Goal: Task Accomplishment & Management: Use online tool/utility

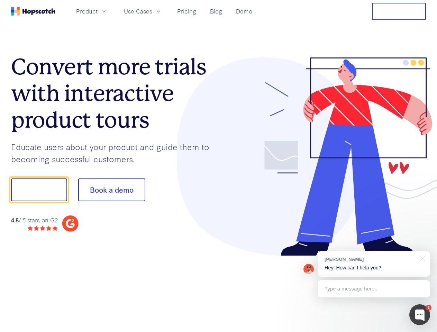
click at [219, 166] on div at bounding box center [323, 156] width 208 height 199
click at [98, 11] on span "Product" at bounding box center [86, 11] width 21 height 9
click at [152, 11] on span "Use Cases" at bounding box center [138, 11] width 28 height 9
click at [399, 11] on button "Free Trial" at bounding box center [399, 11] width 54 height 17
click at [39, 190] on button "Show me!" at bounding box center [39, 190] width 56 height 23
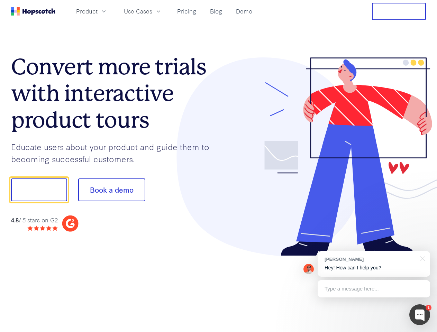
click at [111, 190] on button "Book a demo" at bounding box center [111, 190] width 67 height 23
click at [420, 315] on div at bounding box center [419, 314] width 21 height 21
click at [374, 264] on div "[PERSON_NAME] Hey! How can I help you?" at bounding box center [374, 264] width 112 height 26
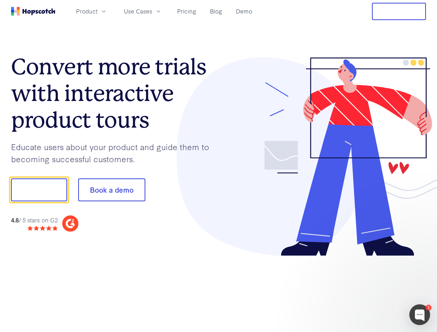
click at [421, 258] on div at bounding box center [365, 235] width 130 height 138
click at [374, 289] on div at bounding box center [365, 235] width 130 height 138
